Goal: Information Seeking & Learning: Learn about a topic

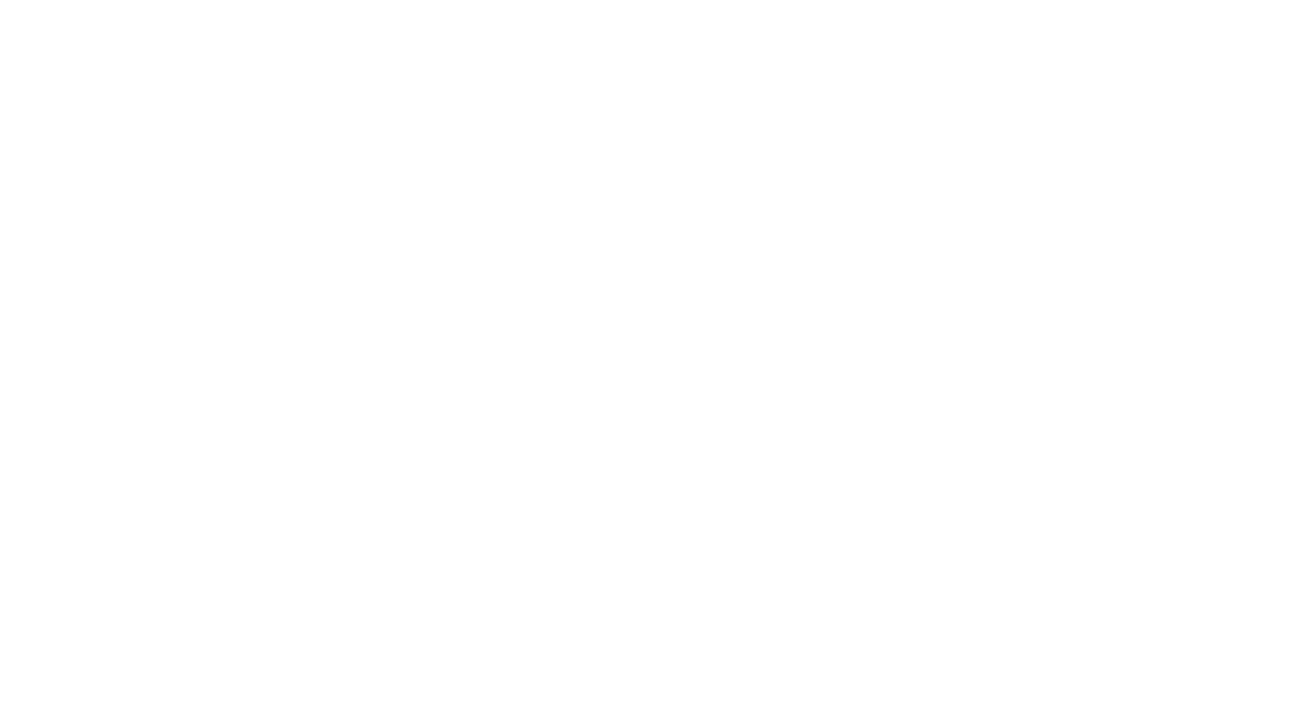
scroll to position [3324, 0]
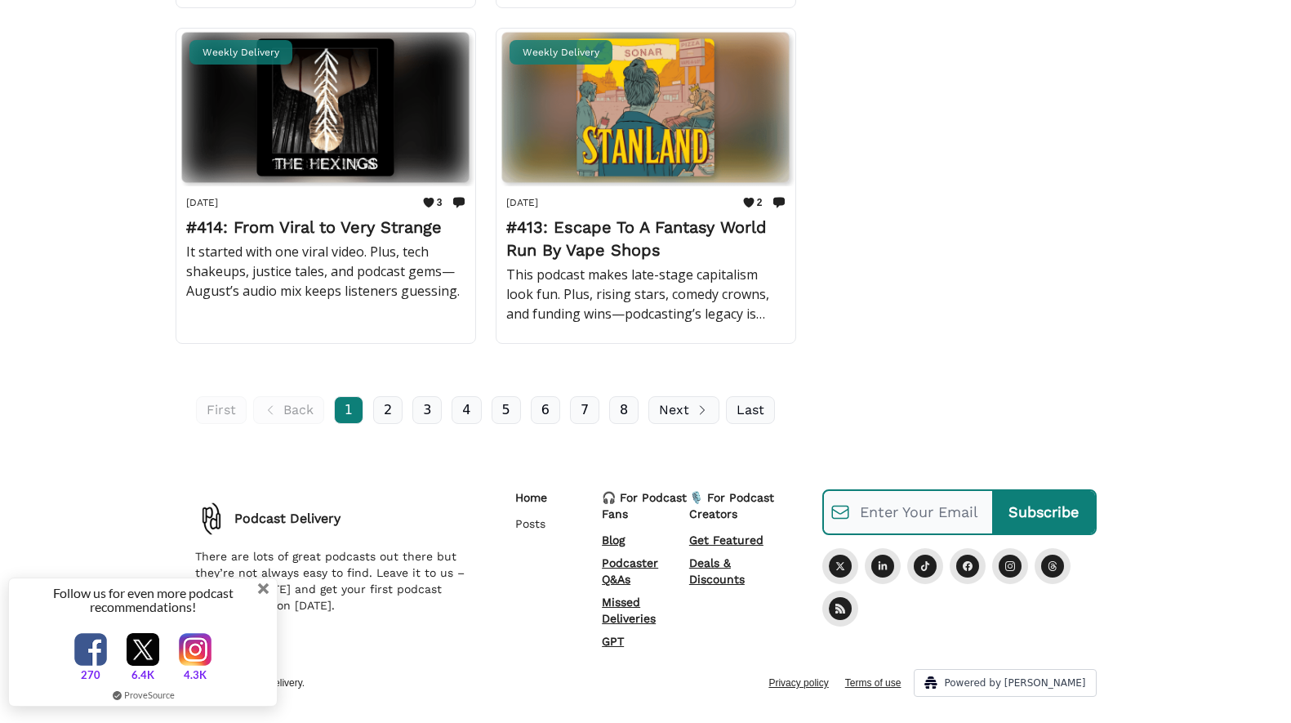
click at [265, 586] on span at bounding box center [263, 588] width 11 height 11
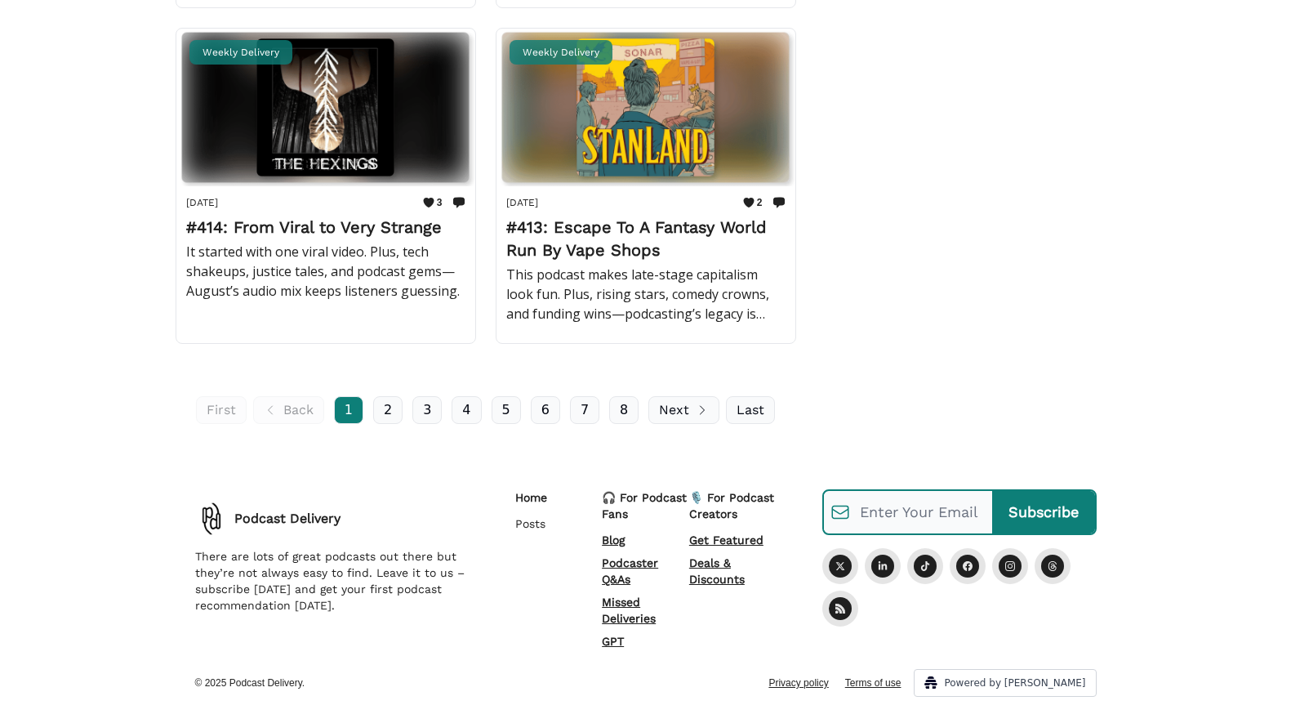
click at [631, 565] on p "Podcaster Q&As" at bounding box center [645, 570] width 87 height 33
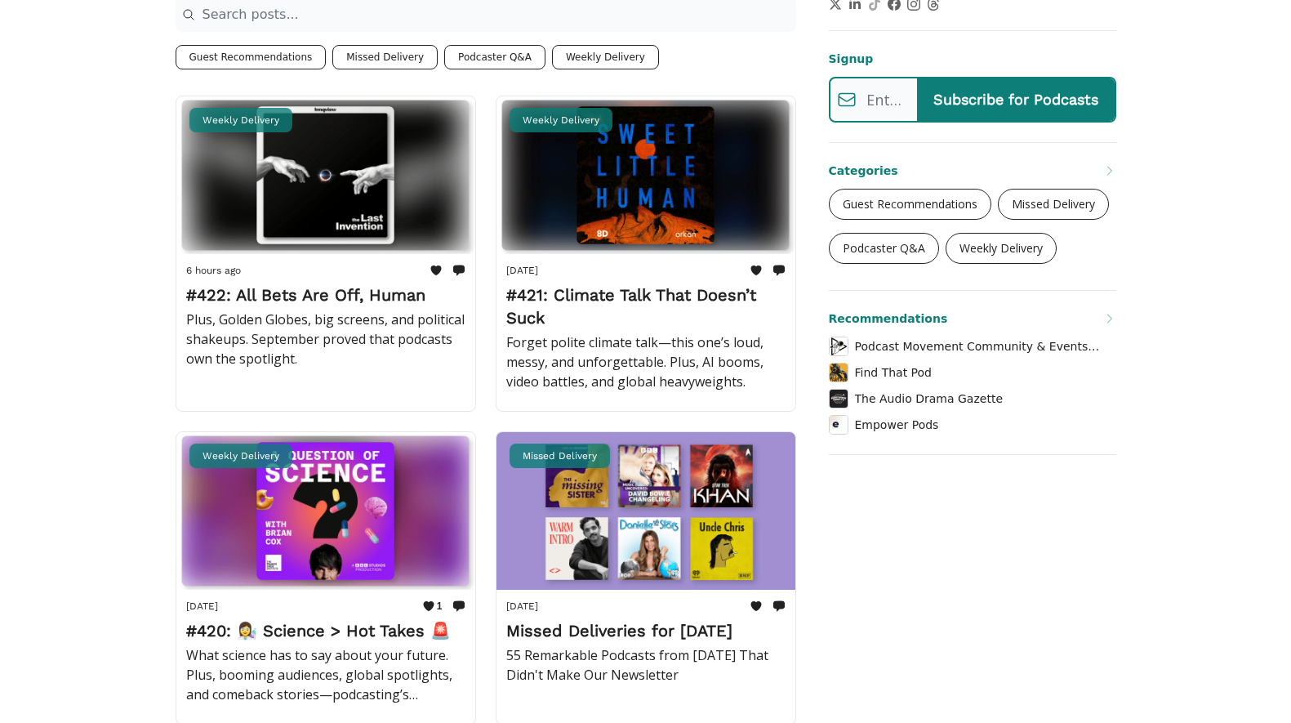
scroll to position [720, 0]
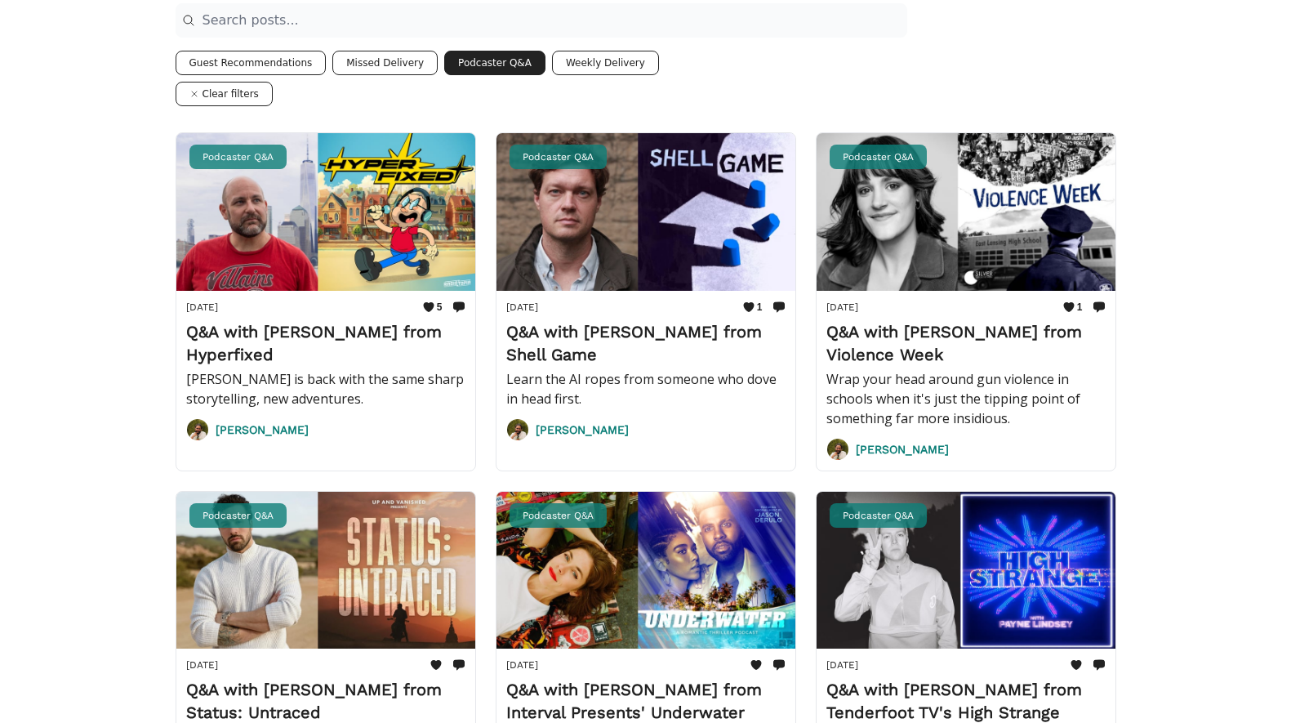
scroll to position [353, 0]
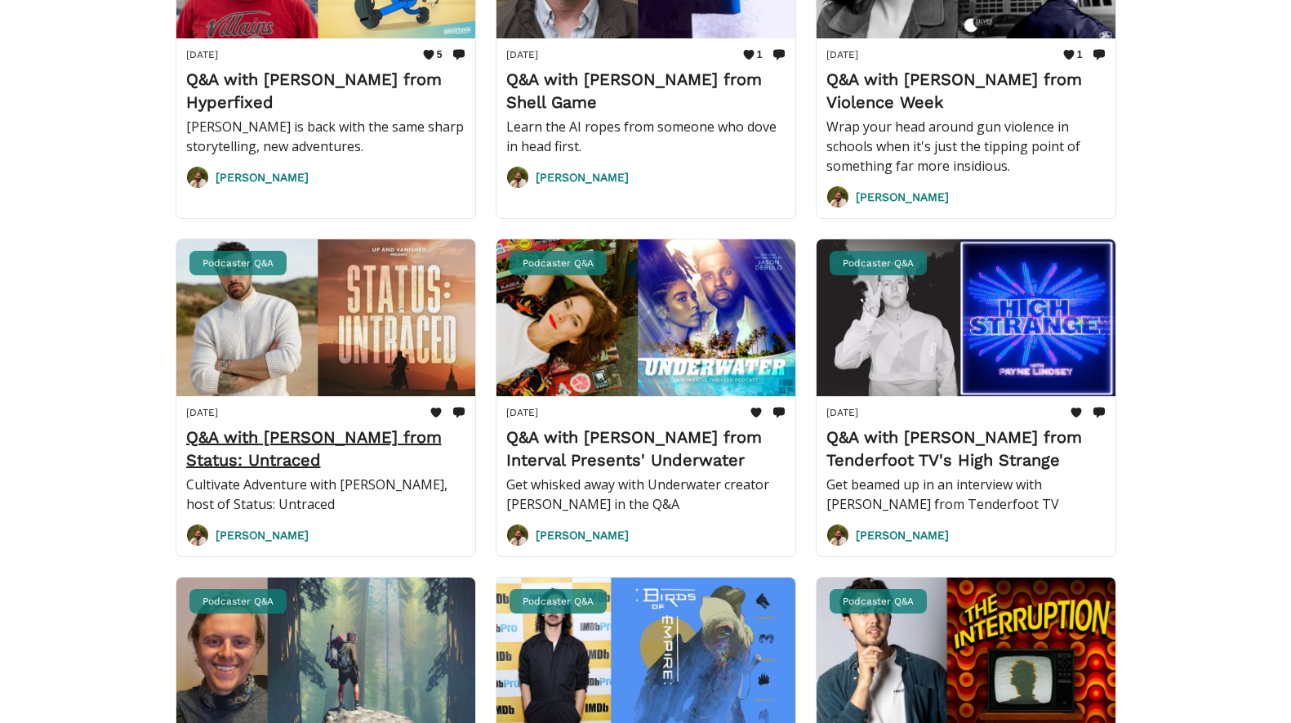
click at [316, 438] on h2 "Q&A with Liam Luxon from Status: Untraced" at bounding box center [325, 448] width 279 height 46
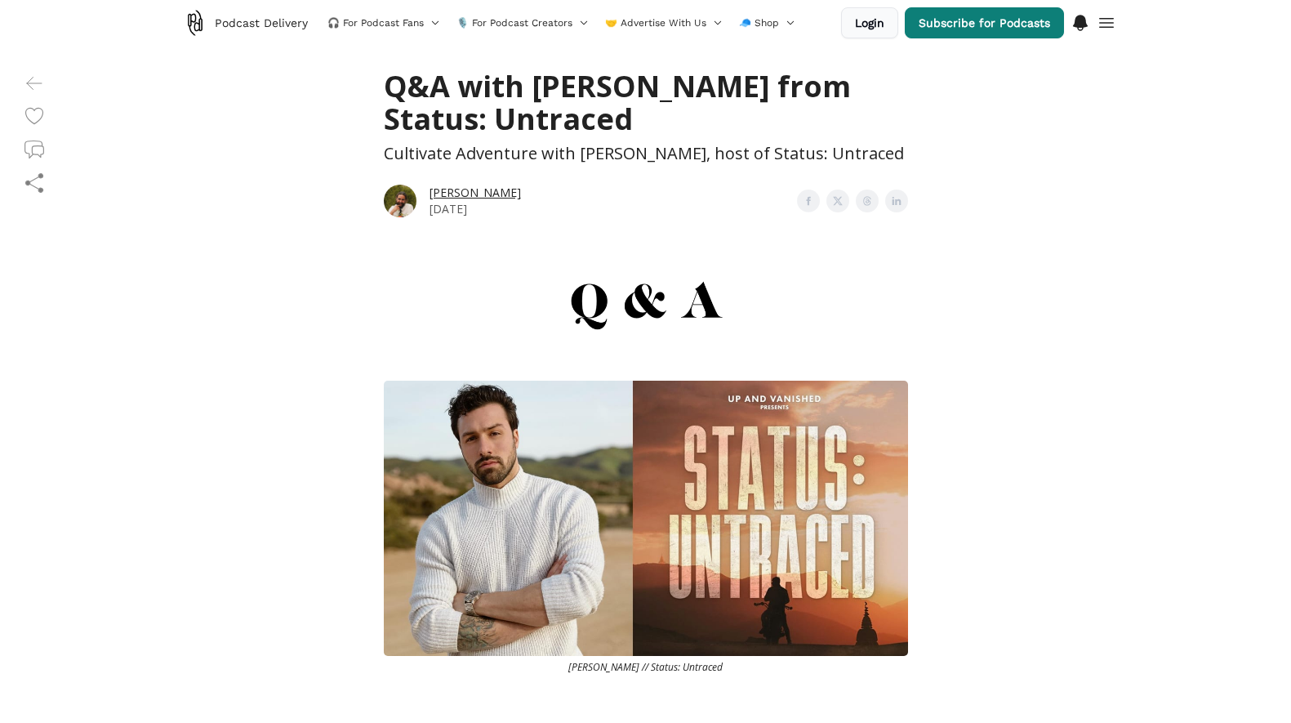
click at [443, 186] on link "[PERSON_NAME]" at bounding box center [474, 193] width 91 height 16
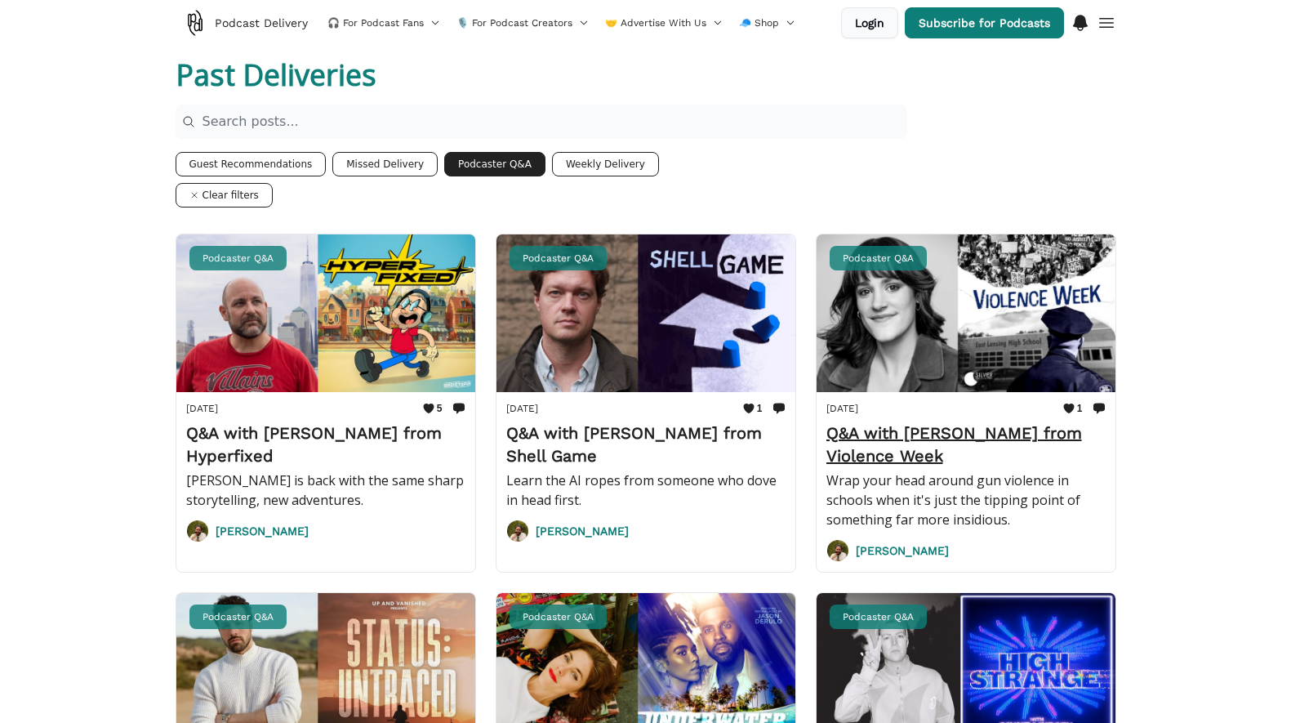
click at [944, 439] on h2 "Q&A with [PERSON_NAME] from Violence Week" at bounding box center [965, 444] width 279 height 46
click at [297, 162] on button "Guest Recommendations" at bounding box center [251, 164] width 151 height 24
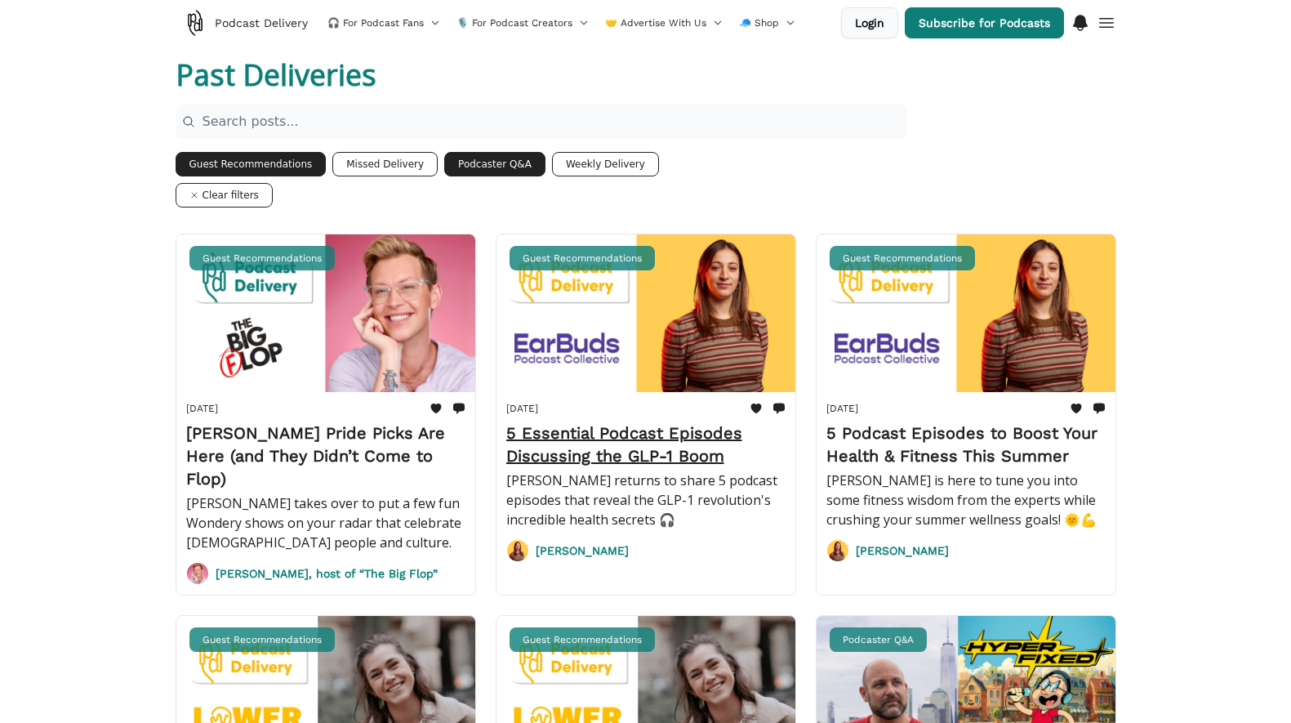
click at [647, 429] on h2 "5 Essential Podcast Episodes Discussing the GLP-1 Boom" at bounding box center [645, 444] width 279 height 46
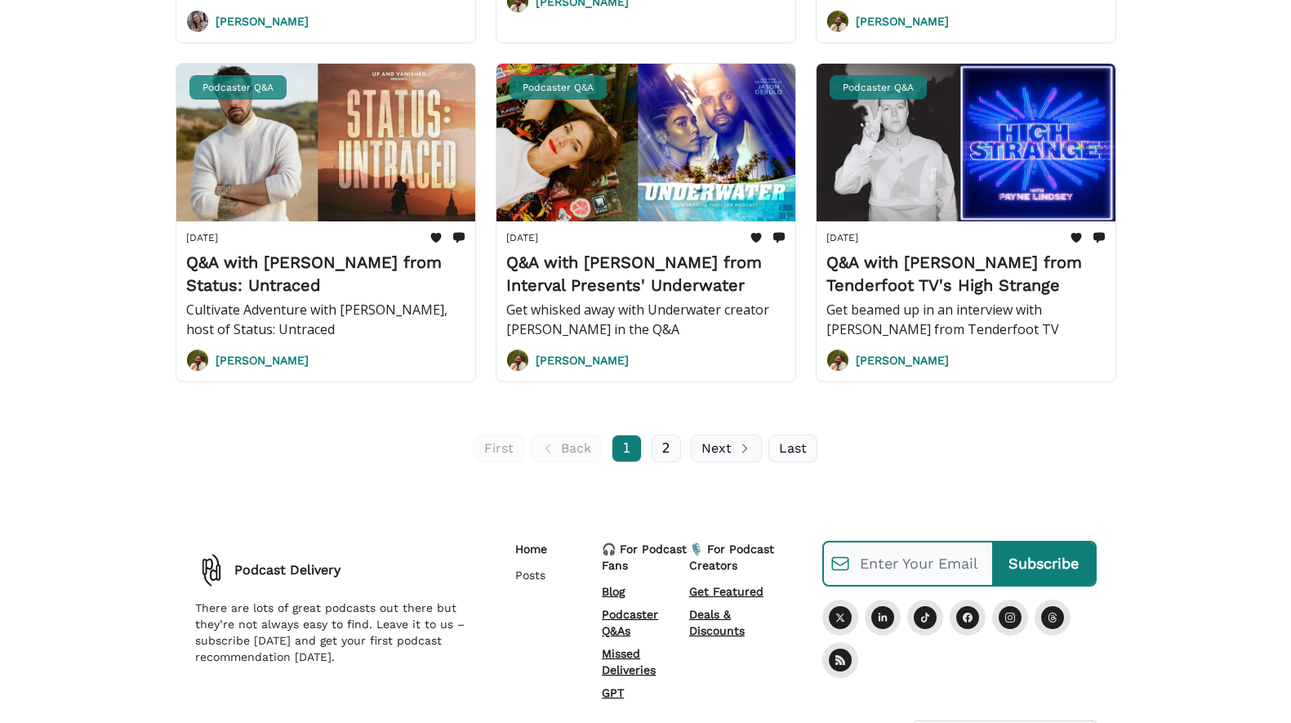
scroll to position [1342, 0]
